Goal: Task Accomplishment & Management: Manage account settings

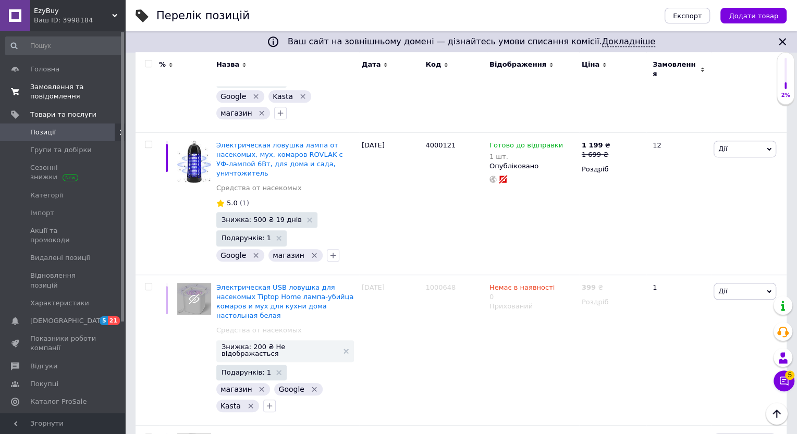
scroll to position [348, 0]
click at [60, 87] on span "Замовлення та повідомлення" at bounding box center [63, 91] width 66 height 19
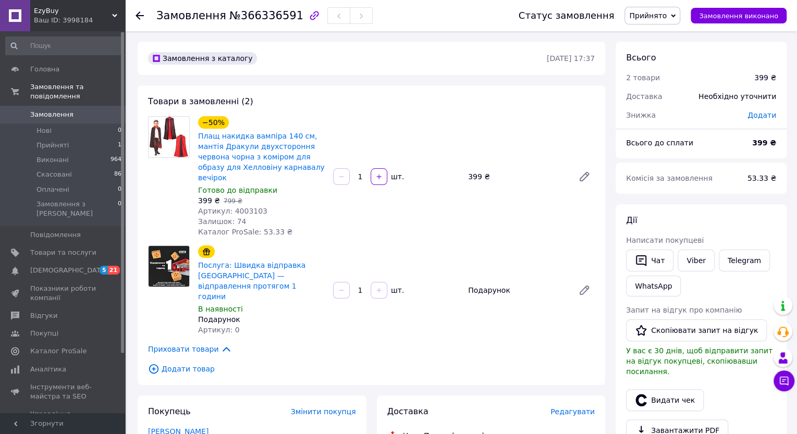
click at [235, 178] on span "Плащ накидка вампіра 140 см, мантія Дракули двухстороння червона чорна з коміро…" at bounding box center [261, 157] width 127 height 52
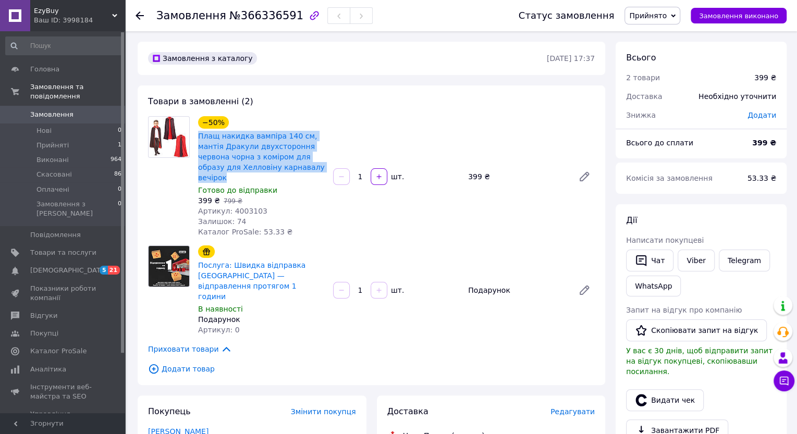
drag, startPoint x: 228, startPoint y: 177, endPoint x: 197, endPoint y: 132, distance: 55.1
click at [197, 132] on div "Плащ накидка вампіра 140 см, мантія Дракули двухстороння червона чорна з коміро…" at bounding box center [261, 157] width 129 height 54
copy link "Плащ накидка вампіра 140 см, мантія Дракули двухстороння червона чорна з коміро…"
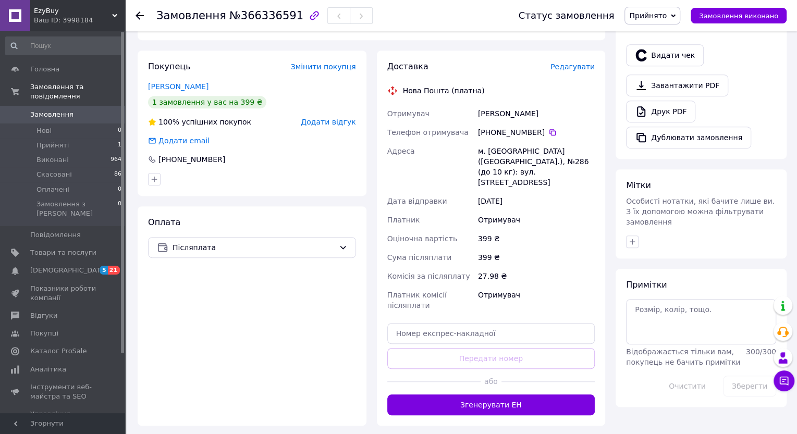
scroll to position [353, 0]
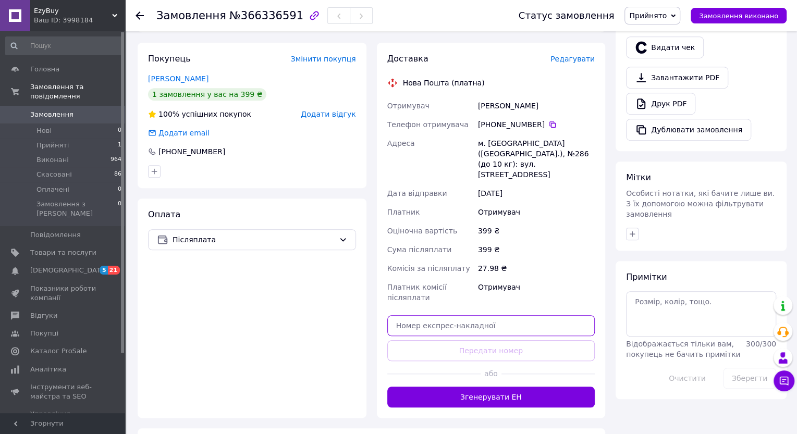
click at [483, 315] on input "text" at bounding box center [491, 325] width 208 height 21
paste input "20451269241731"
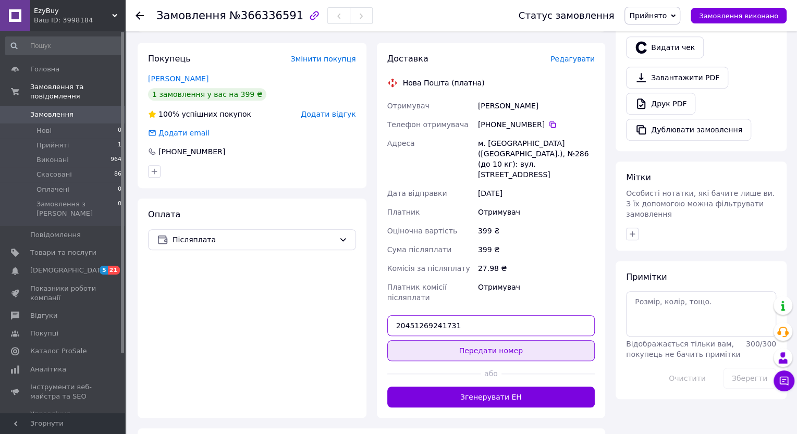
type input "20451269241731"
click at [478, 341] on button "Передати номер" at bounding box center [491, 351] width 208 height 21
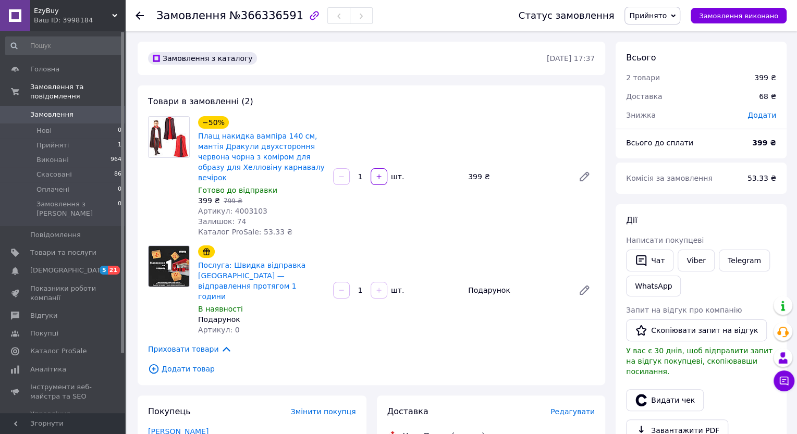
scroll to position [0, 0]
click at [246, 211] on span "Артикул: 4003103" at bounding box center [232, 211] width 69 height 8
copy span "4003103"
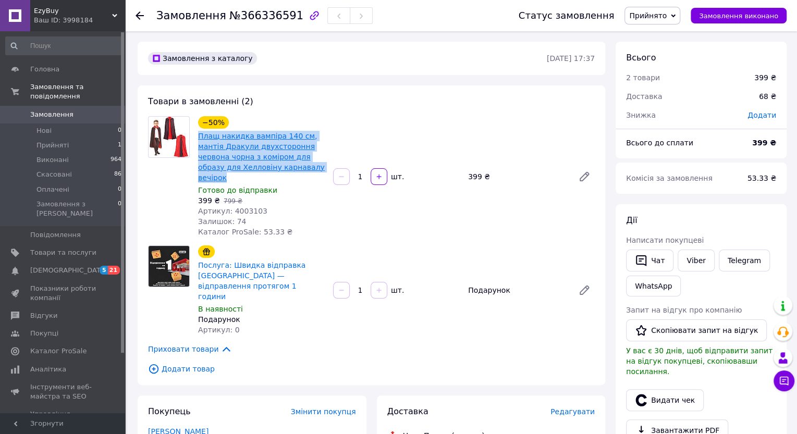
drag, startPoint x: 230, startPoint y: 177, endPoint x: 198, endPoint y: 136, distance: 52.0
click at [198, 136] on span "Плащ накидка вампіра 140 см, мантія Дракули двухстороння червона чорна з коміро…" at bounding box center [261, 157] width 127 height 52
copy link "Плащ накидка вампіра 140 см, мантія Дракули двухстороння червона чорна з коміро…"
click at [86, 113] on span "Замовлення" at bounding box center [63, 114] width 66 height 9
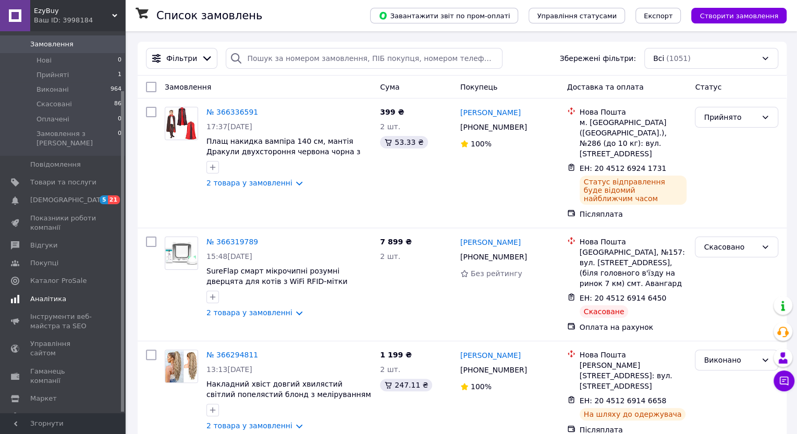
click at [45, 295] on span "Аналітика" at bounding box center [48, 299] width 36 height 9
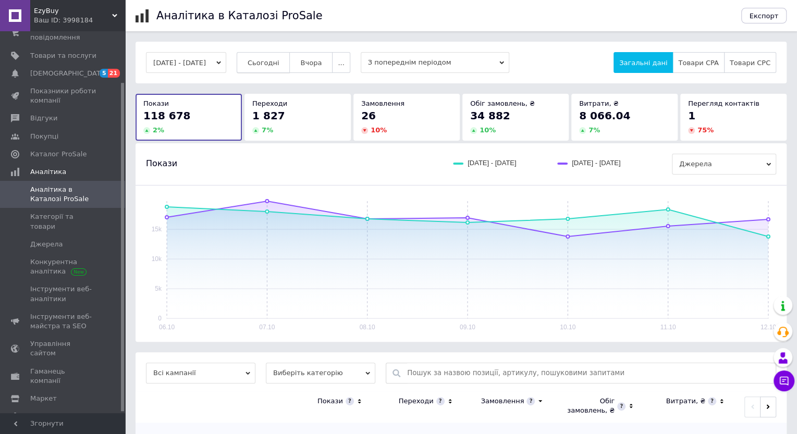
click at [275, 64] on span "Сьогодні" at bounding box center [264, 63] width 32 height 8
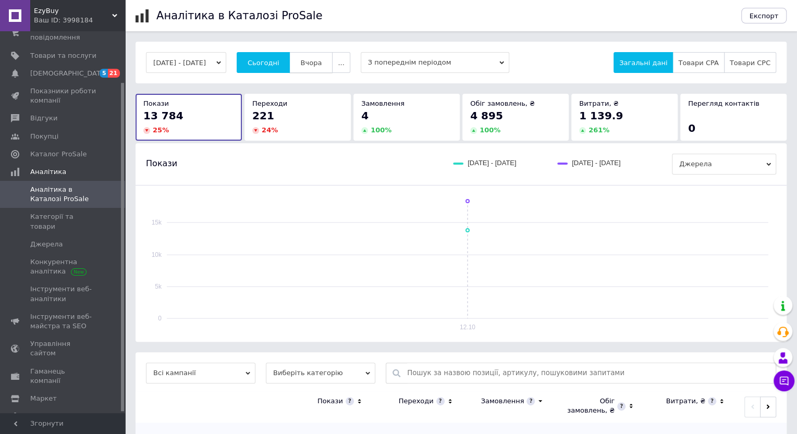
click at [322, 63] on span "Вчора" at bounding box center [310, 63] width 21 height 8
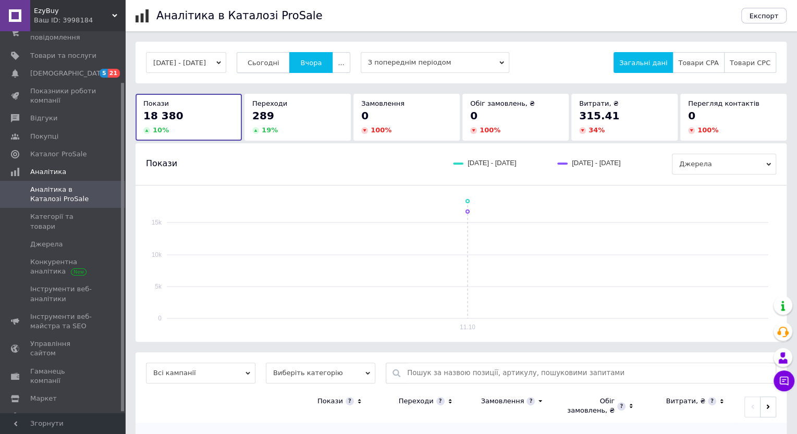
click at [280, 61] on span "Сьогодні" at bounding box center [264, 63] width 32 height 8
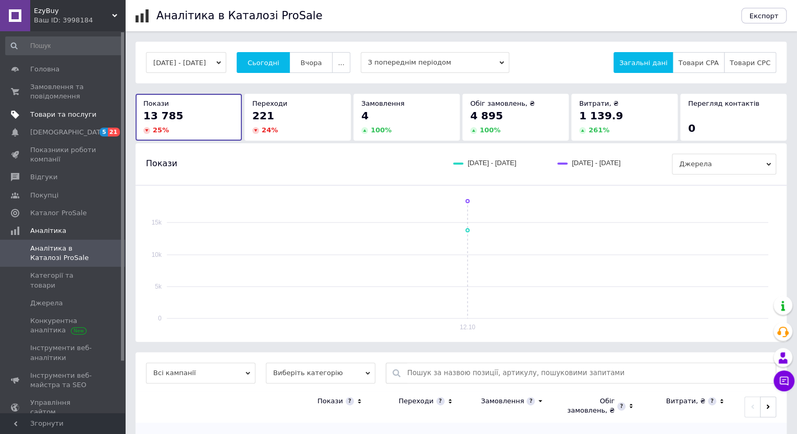
click at [52, 115] on span "Товари та послуги" at bounding box center [63, 114] width 66 height 9
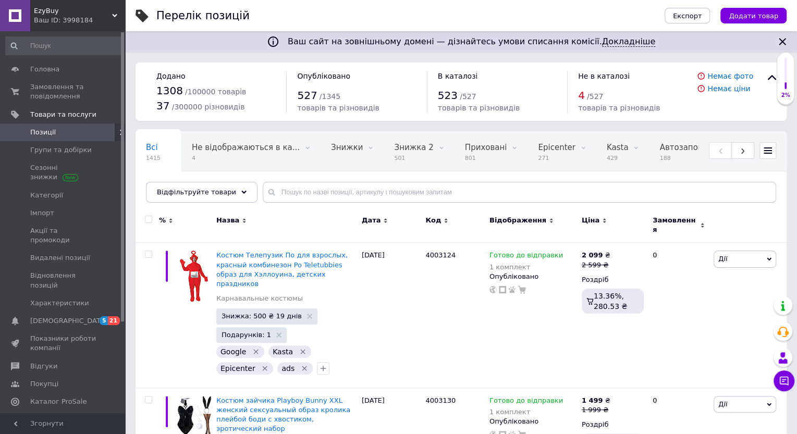
click at [769, 153] on use at bounding box center [768, 151] width 8 height 6
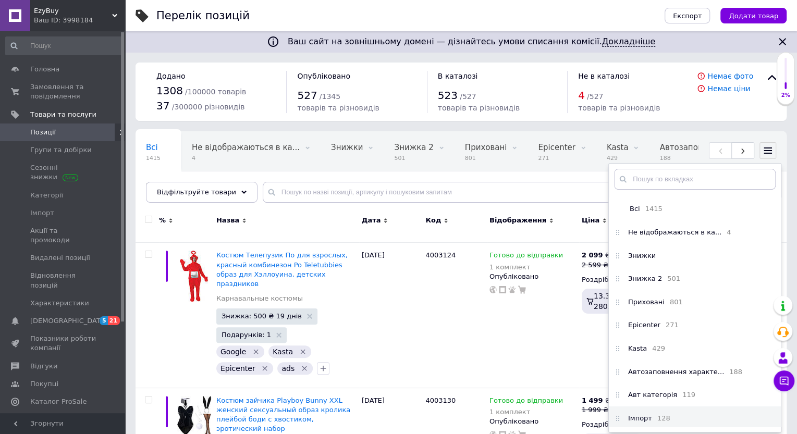
click at [674, 414] on li "Імпорт 128" at bounding box center [695, 418] width 172 height 23
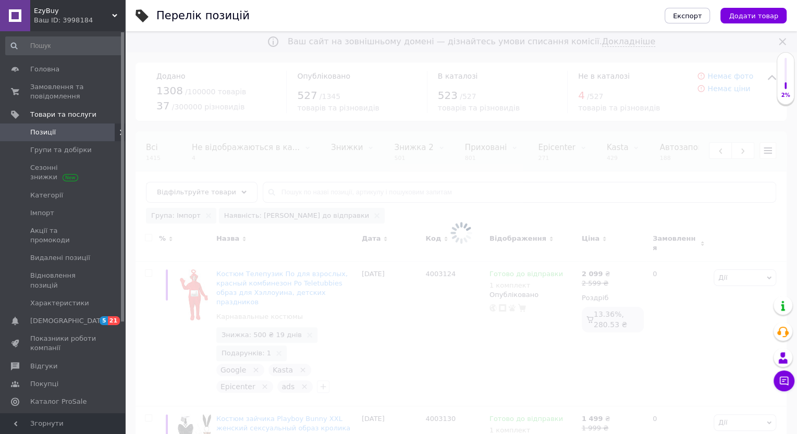
scroll to position [0, 259]
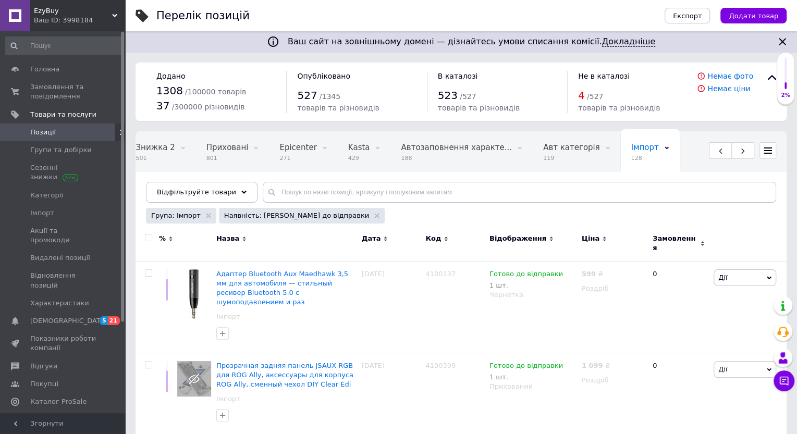
click at [602, 239] on icon at bounding box center [604, 239] width 5 height 5
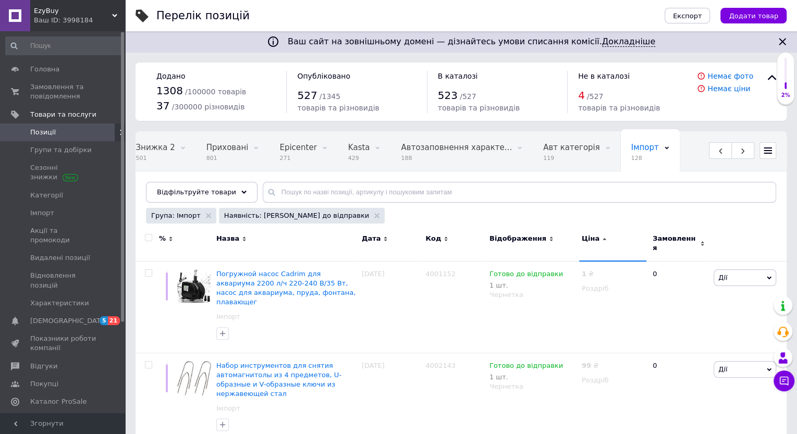
click at [602, 240] on icon at bounding box center [604, 239] width 5 height 5
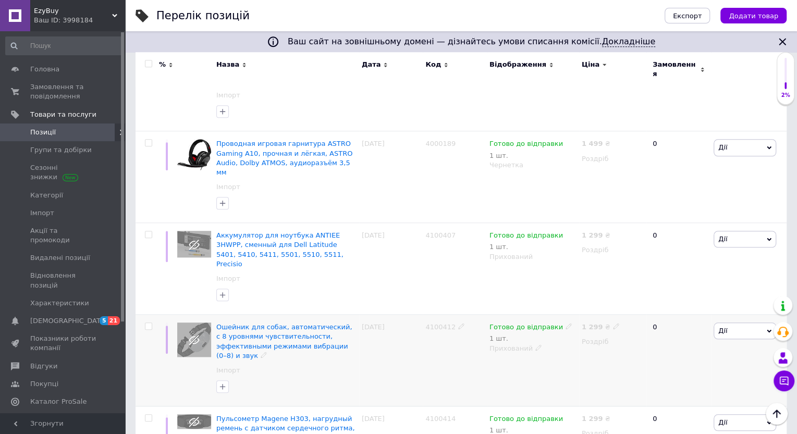
scroll to position [498, 0]
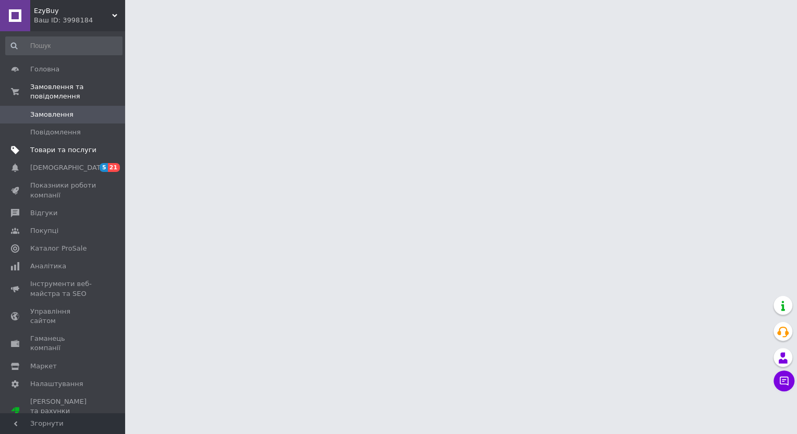
click at [35, 151] on span "Товари та послуги" at bounding box center [63, 149] width 66 height 9
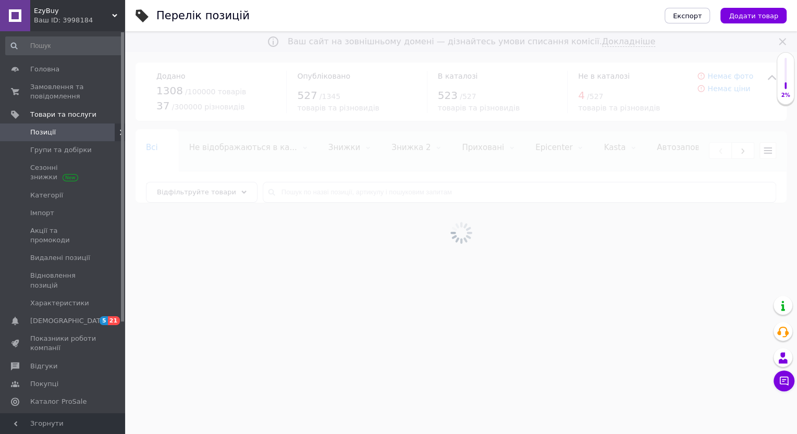
click at [372, 189] on div at bounding box center [461, 232] width 672 height 403
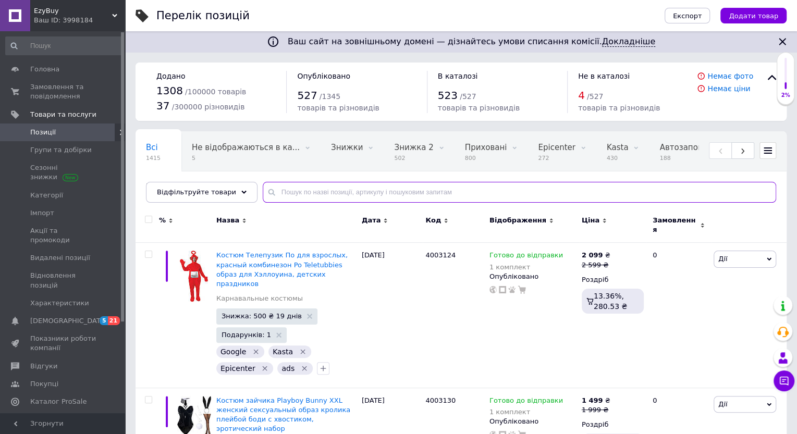
click at [361, 193] on input "text" at bounding box center [520, 192] width 514 height 21
paste input "4100165"
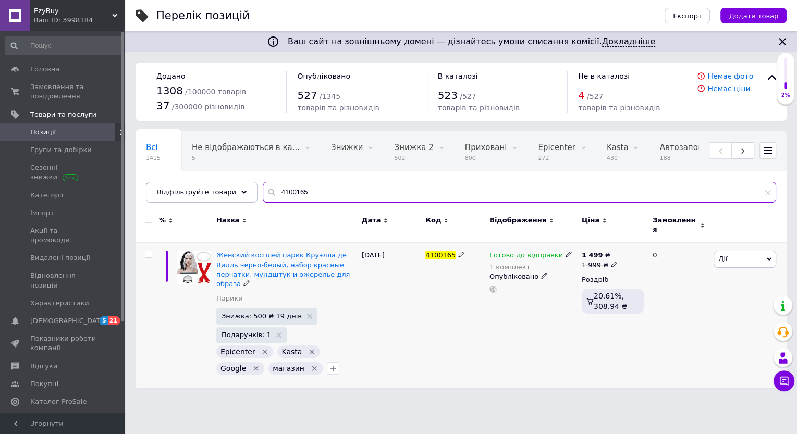
type input "4100165"
click at [282, 309] on span "Знижка: 500 ₴ 19 днів" at bounding box center [266, 317] width 101 height 16
